Goal: Task Accomplishment & Management: Use online tool/utility

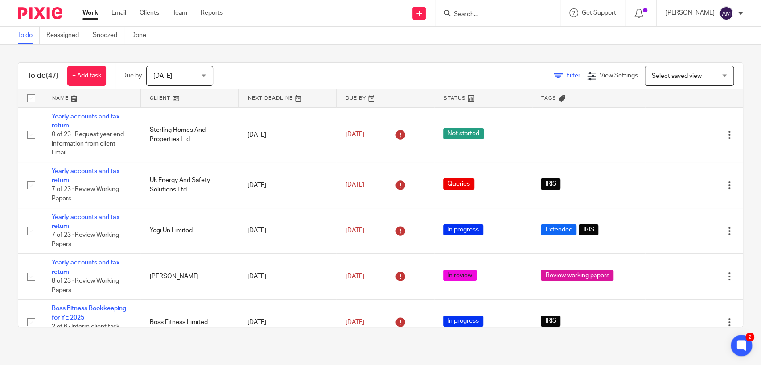
click at [566, 73] on span "Filter" at bounding box center [573, 76] width 14 height 6
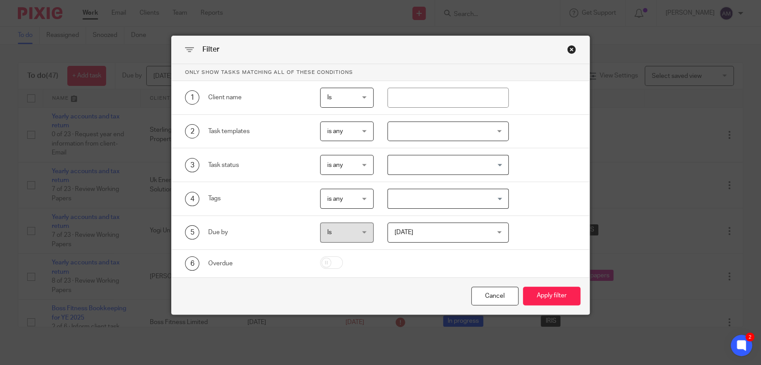
click at [491, 134] on div at bounding box center [447, 132] width 121 height 20
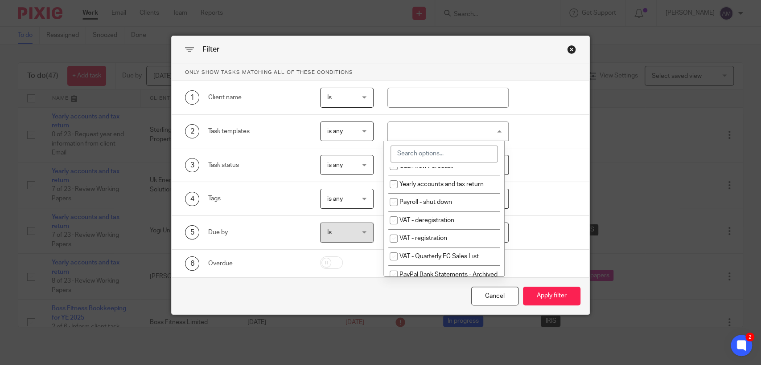
scroll to position [182, 0]
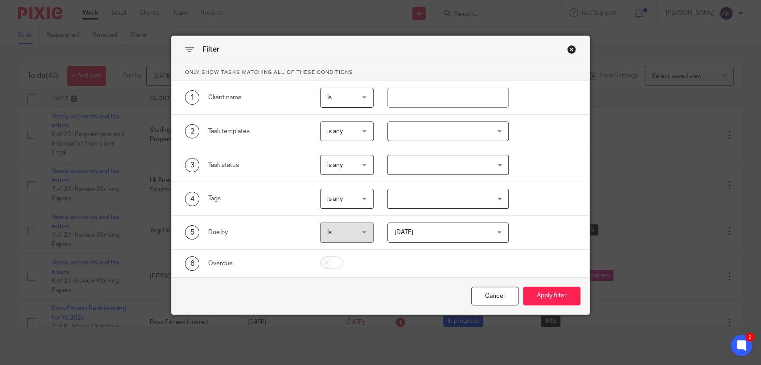
click at [525, 147] on div "2 Task templates is any is any is any is none is_any Disengagement Incorporatio…" at bounding box center [381, 132] width 418 height 34
click at [459, 161] on input "Search for option" at bounding box center [446, 165] width 114 height 16
click at [443, 134] on div at bounding box center [447, 132] width 121 height 20
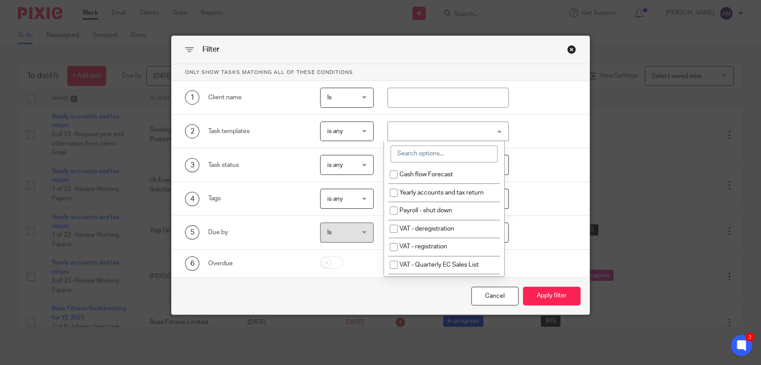
click at [443, 134] on div at bounding box center [447, 132] width 121 height 20
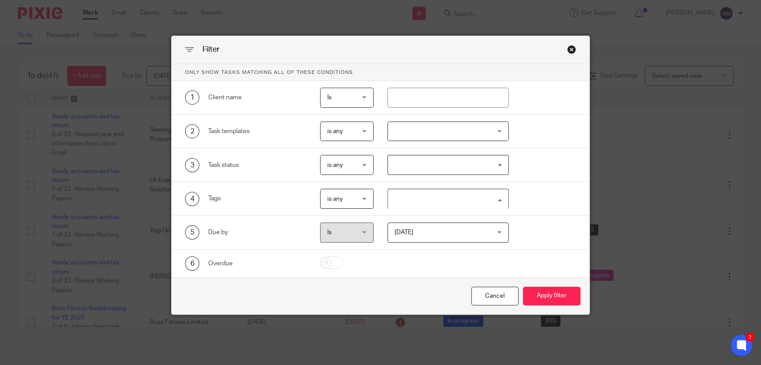
click at [445, 201] on input "Search for option" at bounding box center [446, 199] width 114 height 16
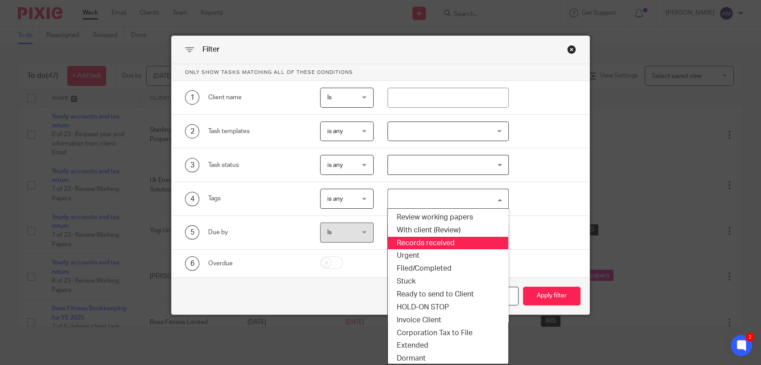
click at [438, 244] on li "Records received" at bounding box center [448, 243] width 120 height 13
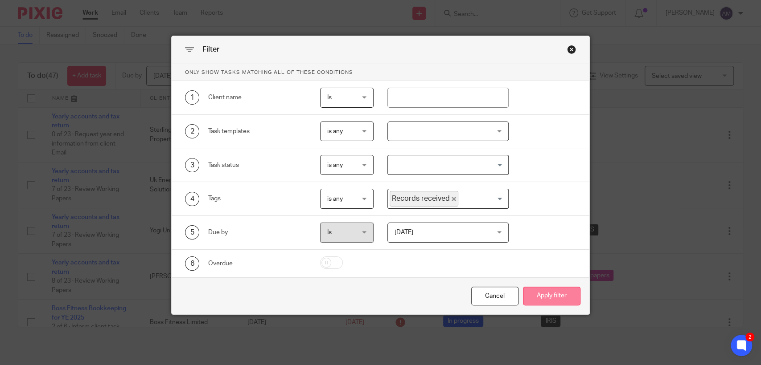
click at [543, 291] on button "Apply filter" at bounding box center [551, 296] width 57 height 19
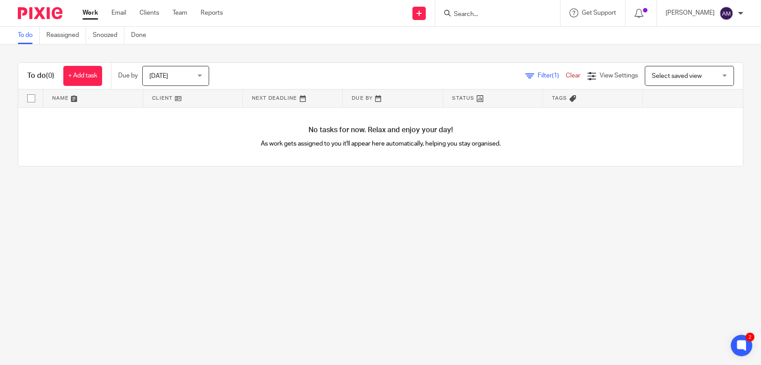
click at [186, 68] on span "[DATE]" at bounding box center [172, 75] width 47 height 19
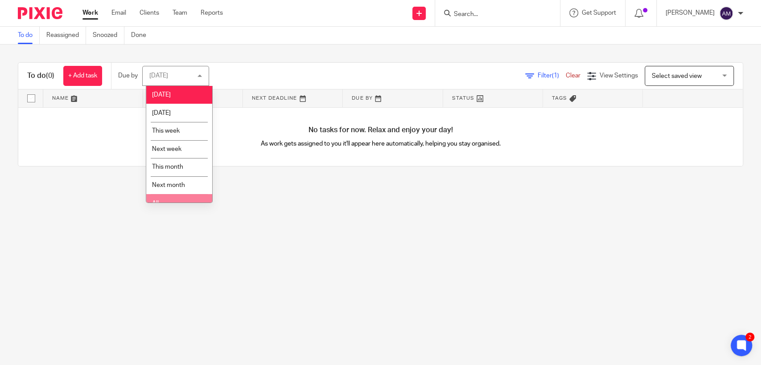
click at [178, 199] on li "All" at bounding box center [179, 203] width 66 height 18
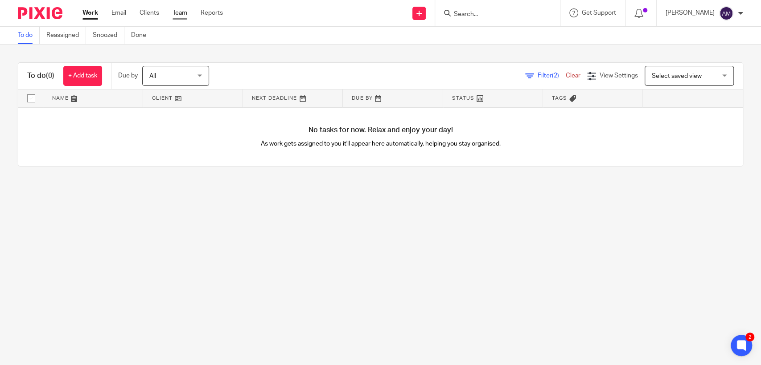
click at [187, 14] on link "Team" at bounding box center [179, 12] width 15 height 9
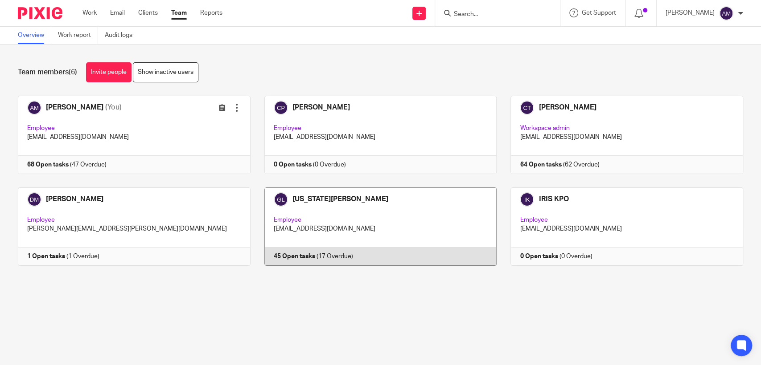
click at [348, 197] on link at bounding box center [373, 227] width 246 height 78
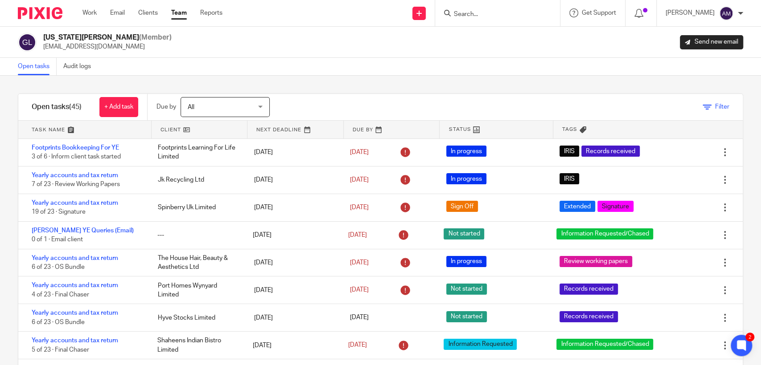
click at [702, 106] on icon at bounding box center [706, 107] width 9 height 9
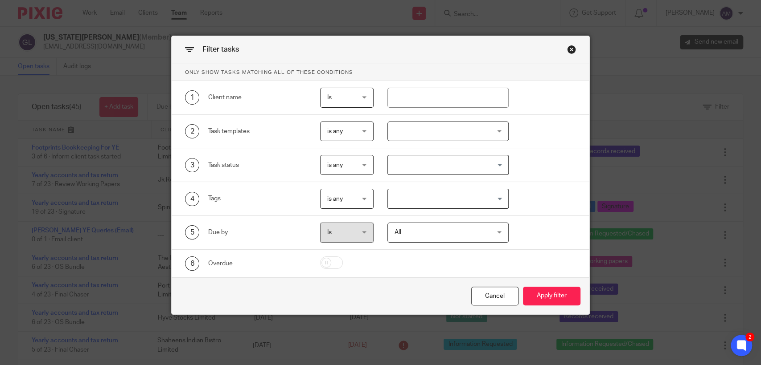
click at [431, 131] on div at bounding box center [447, 132] width 121 height 20
click at [310, 210] on div "4 Tags is any is any is any is all is none is_any Loading..." at bounding box center [381, 199] width 418 height 34
click at [436, 197] on input "Search for option" at bounding box center [446, 199] width 114 height 16
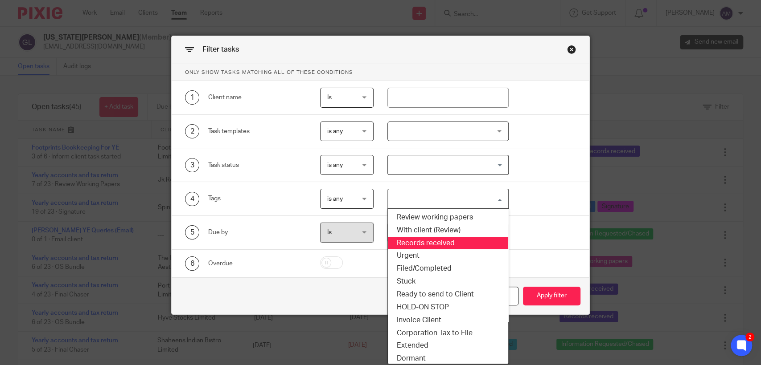
click at [431, 245] on li "Records received" at bounding box center [448, 243] width 120 height 13
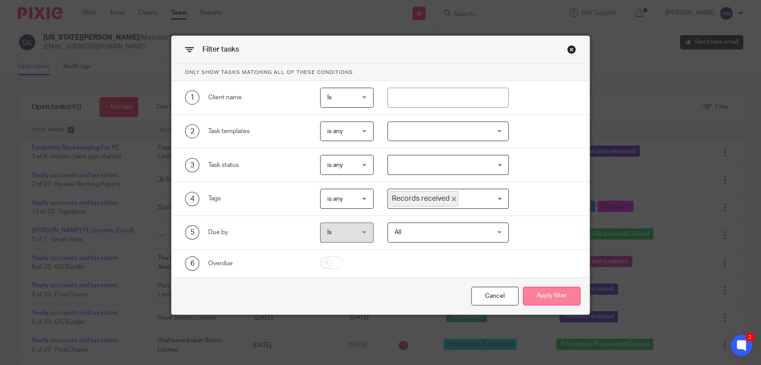
click at [553, 299] on button "Apply filter" at bounding box center [551, 296] width 57 height 19
